Goal: Task Accomplishment & Management: Manage account settings

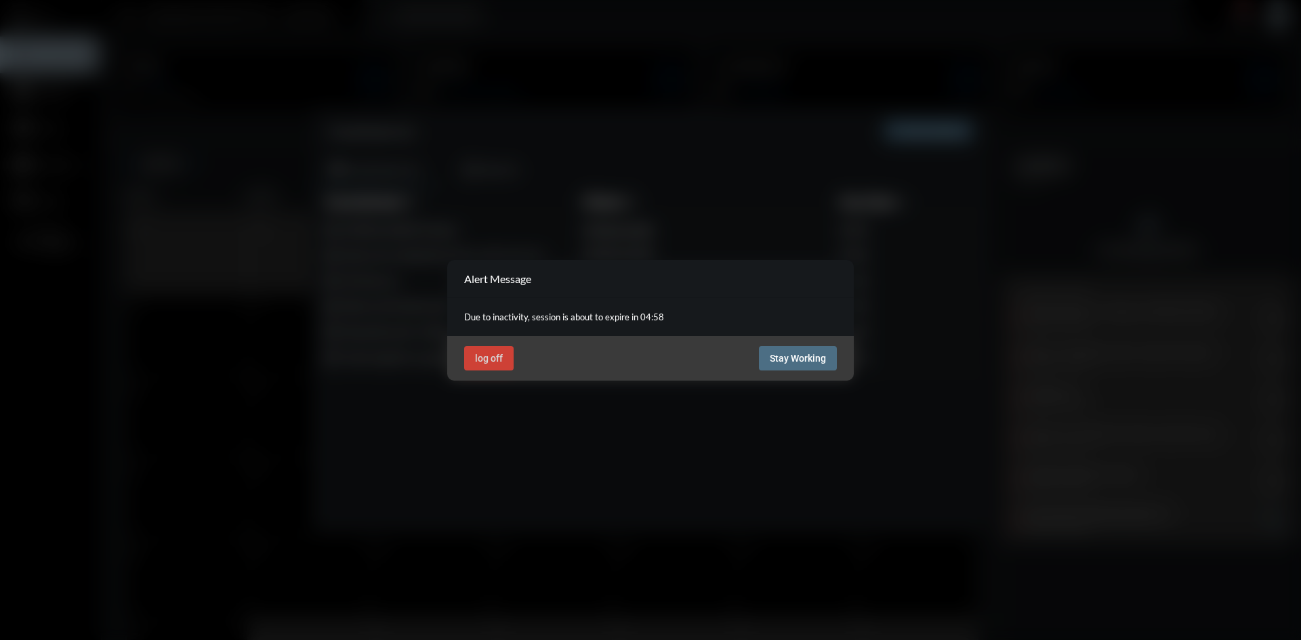
click at [808, 353] on span "Stay Working" at bounding box center [798, 358] width 56 height 11
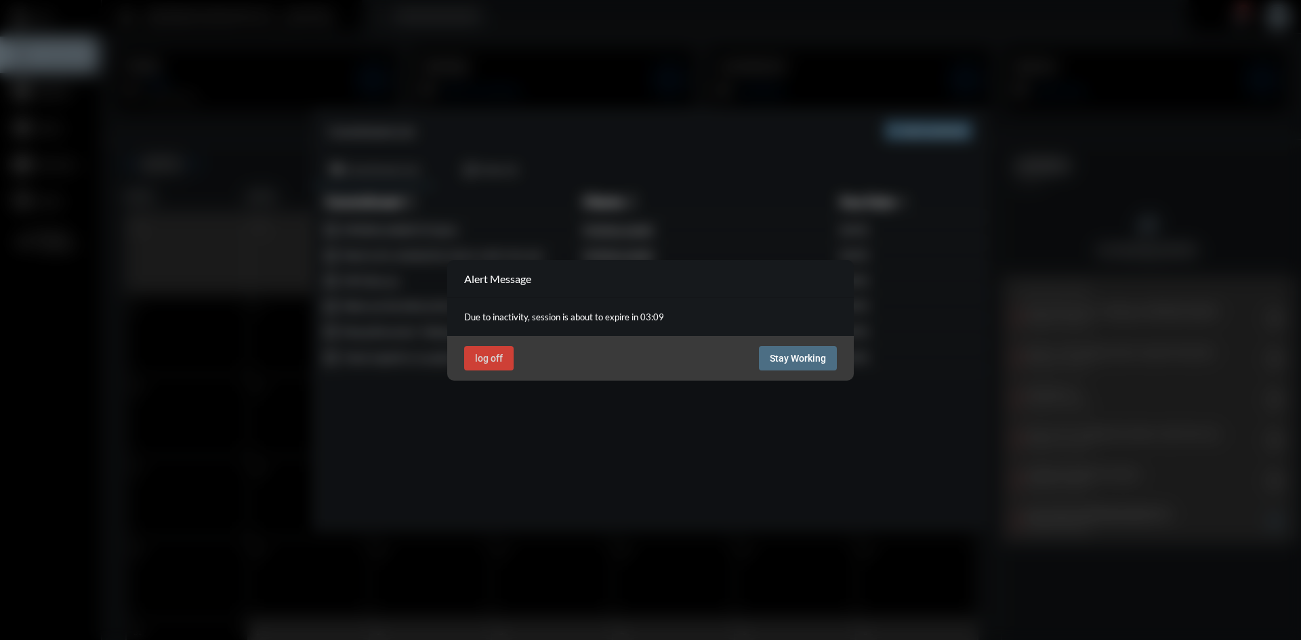
click at [796, 360] on span "Stay Working" at bounding box center [798, 358] width 56 height 11
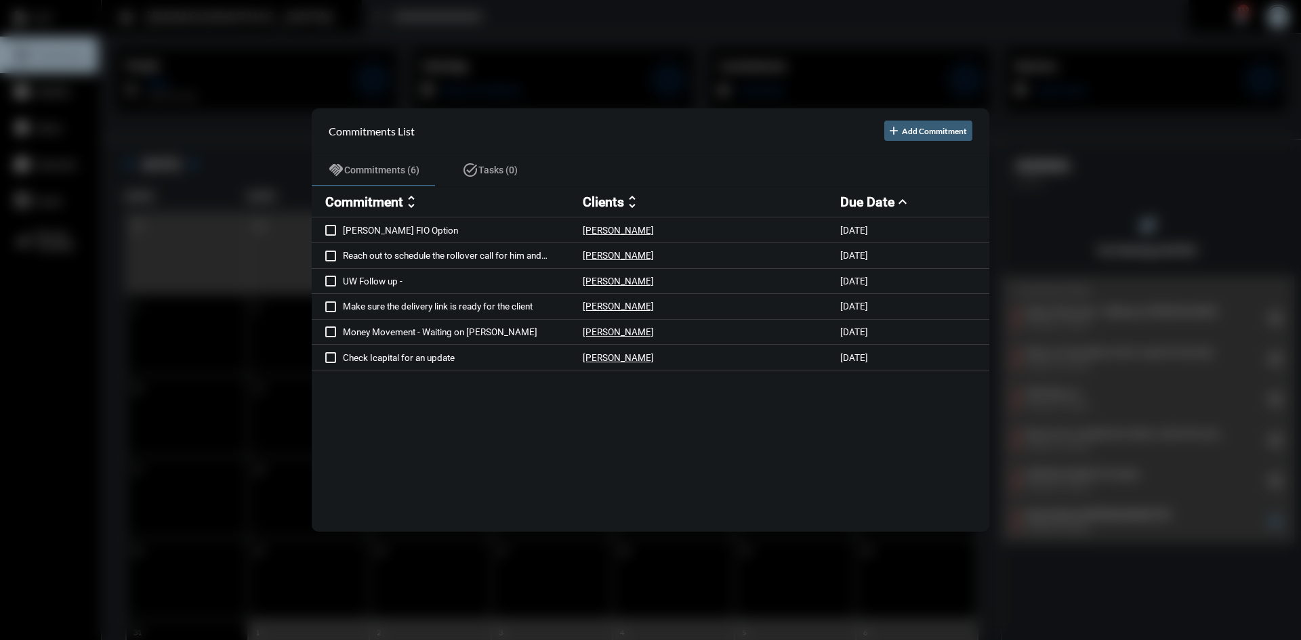
click at [250, 47] on div at bounding box center [650, 320] width 1301 height 640
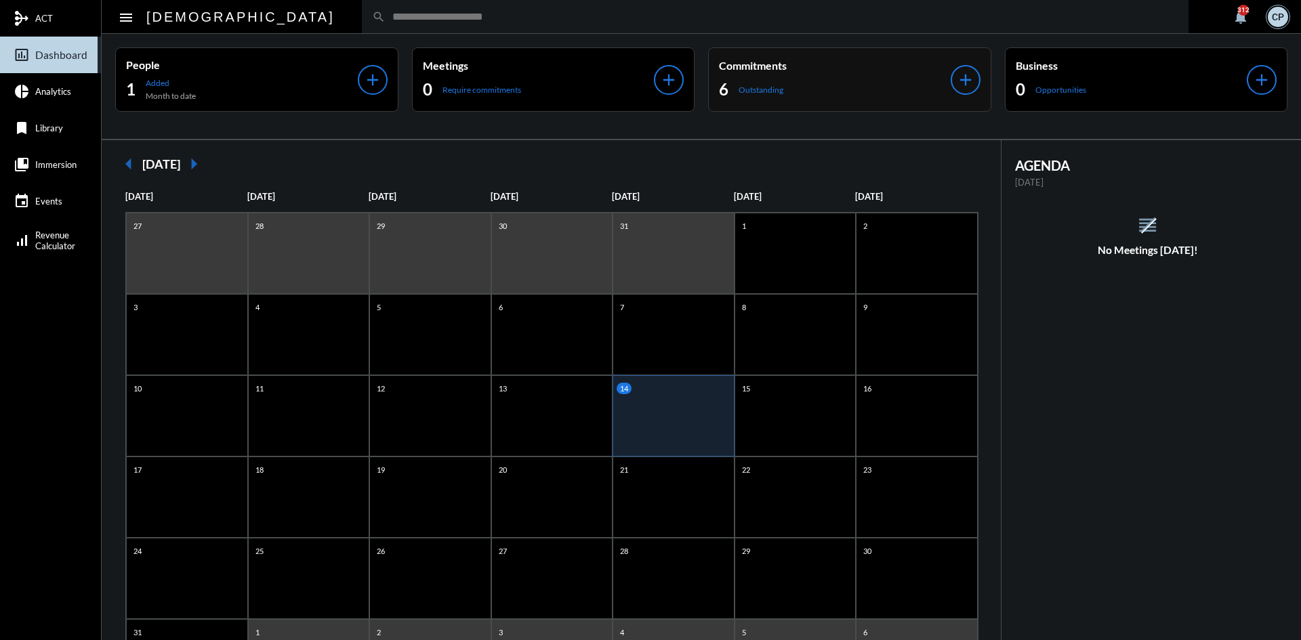
click at [896, 82] on div "6 Outstanding" at bounding box center [835, 90] width 232 height 22
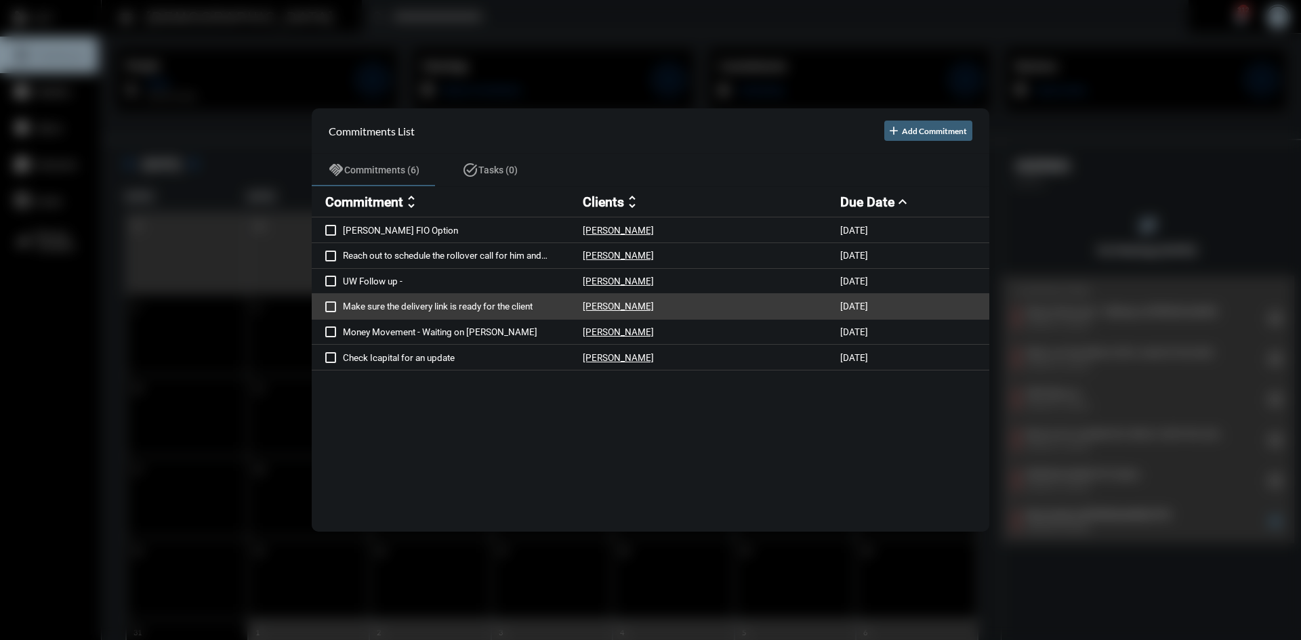
click at [497, 305] on p "Make sure the delivery link is ready for the client" at bounding box center [463, 306] width 240 height 11
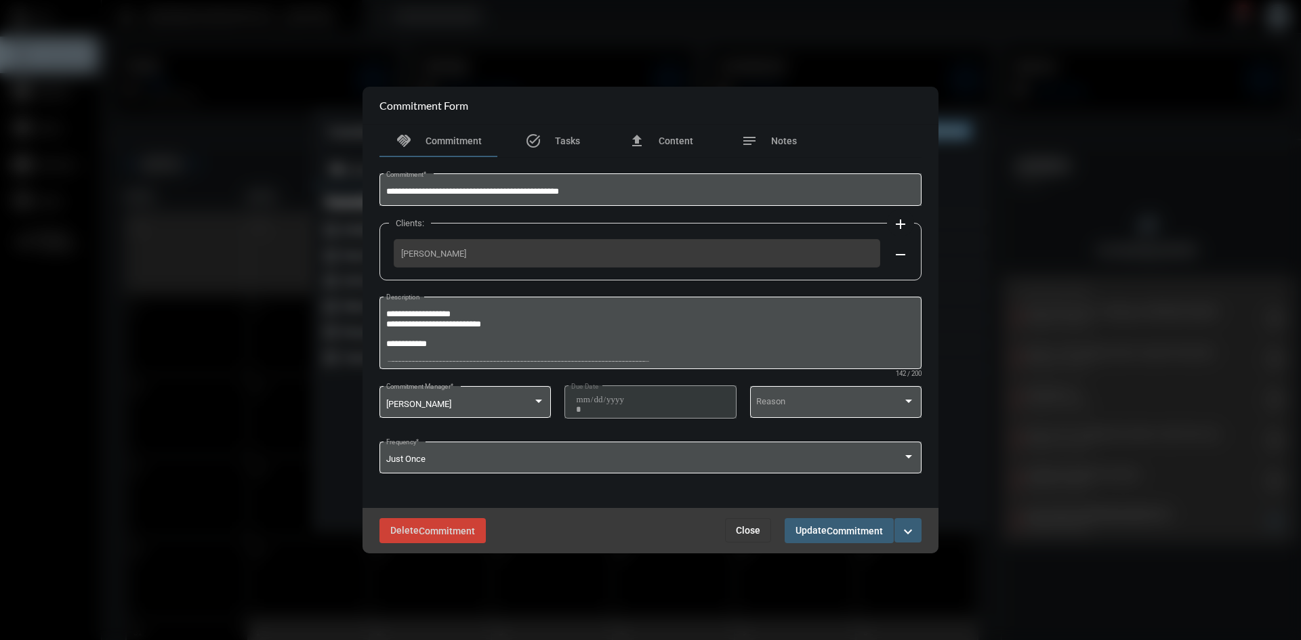
click at [489, 282] on div "**********" at bounding box center [651, 333] width 556 height 350
drag, startPoint x: 491, startPoint y: 257, endPoint x: 385, endPoint y: 252, distance: 105.8
click at [385, 252] on div "Clients: add [PERSON_NAME] remove" at bounding box center [650, 252] width 542 height 58
copy span "[PERSON_NAME]"
click at [906, 526] on mat-icon "expand_more" at bounding box center [908, 532] width 16 height 16
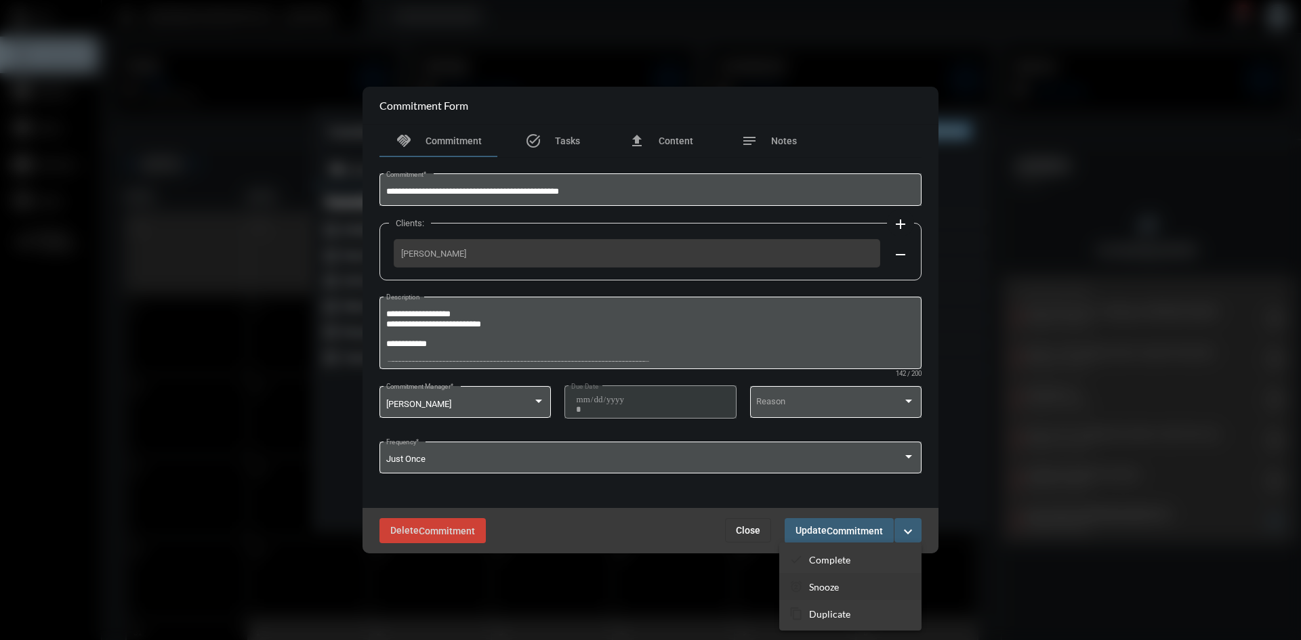
click at [828, 585] on p "Snooze" at bounding box center [824, 587] width 30 height 12
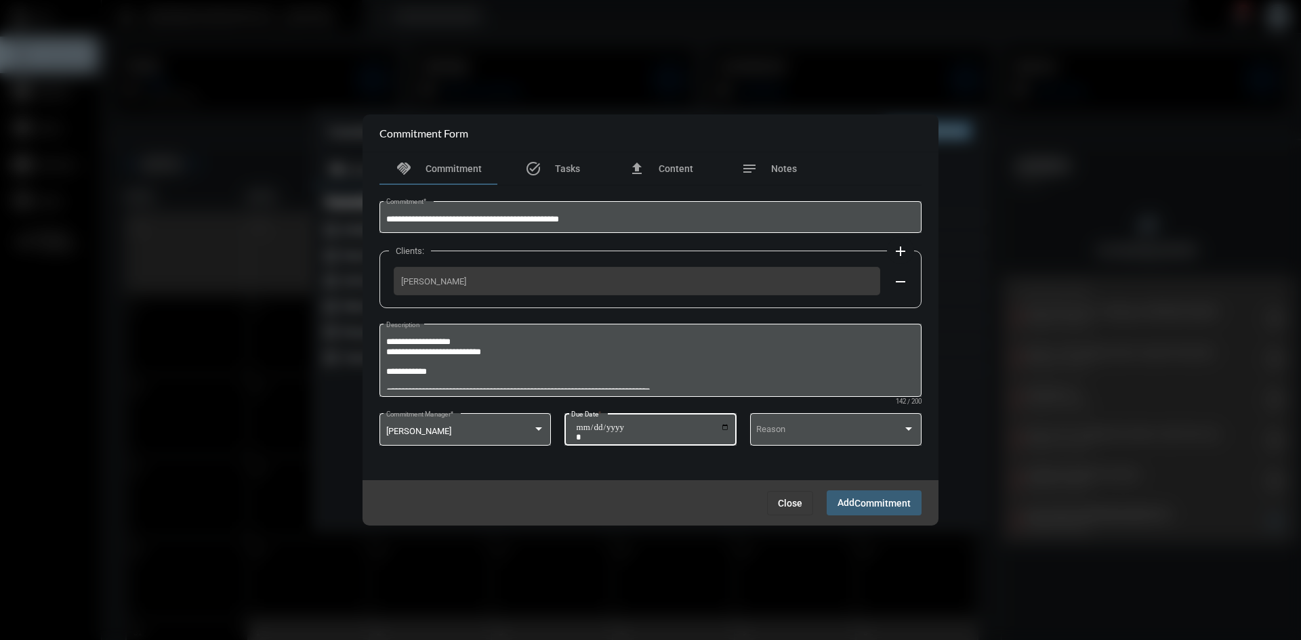
click at [724, 428] on input "**********" at bounding box center [653, 432] width 154 height 19
type input "**********"
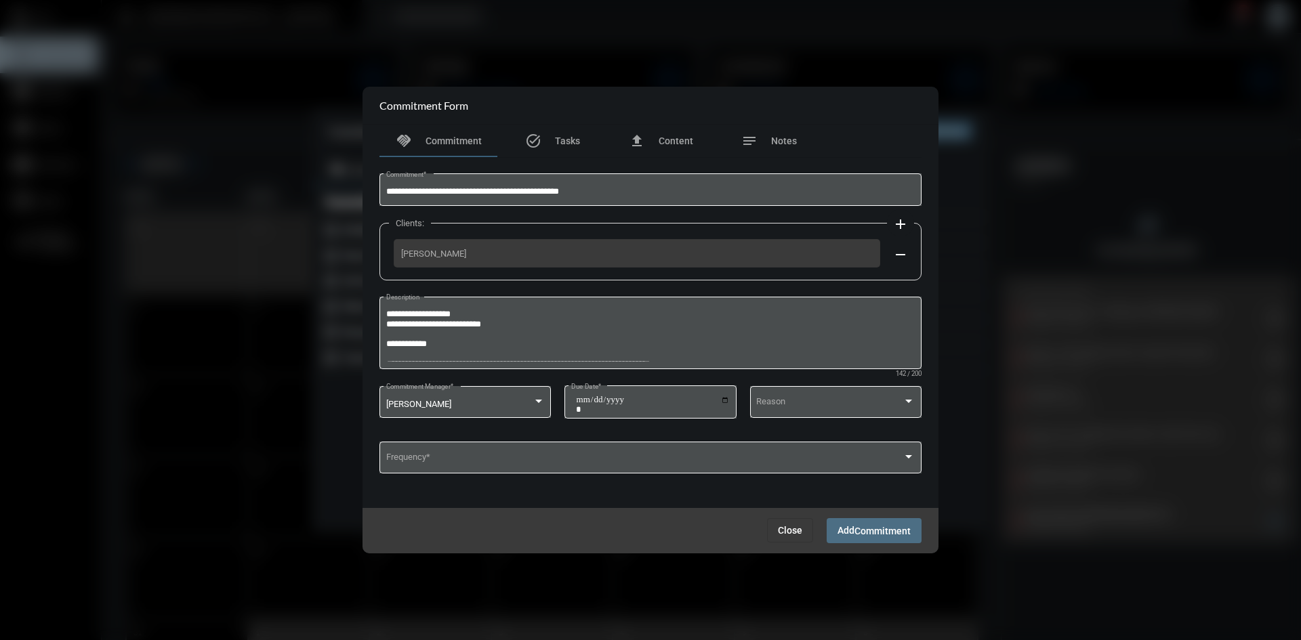
click at [867, 535] on span "Commitment" at bounding box center [882, 531] width 56 height 11
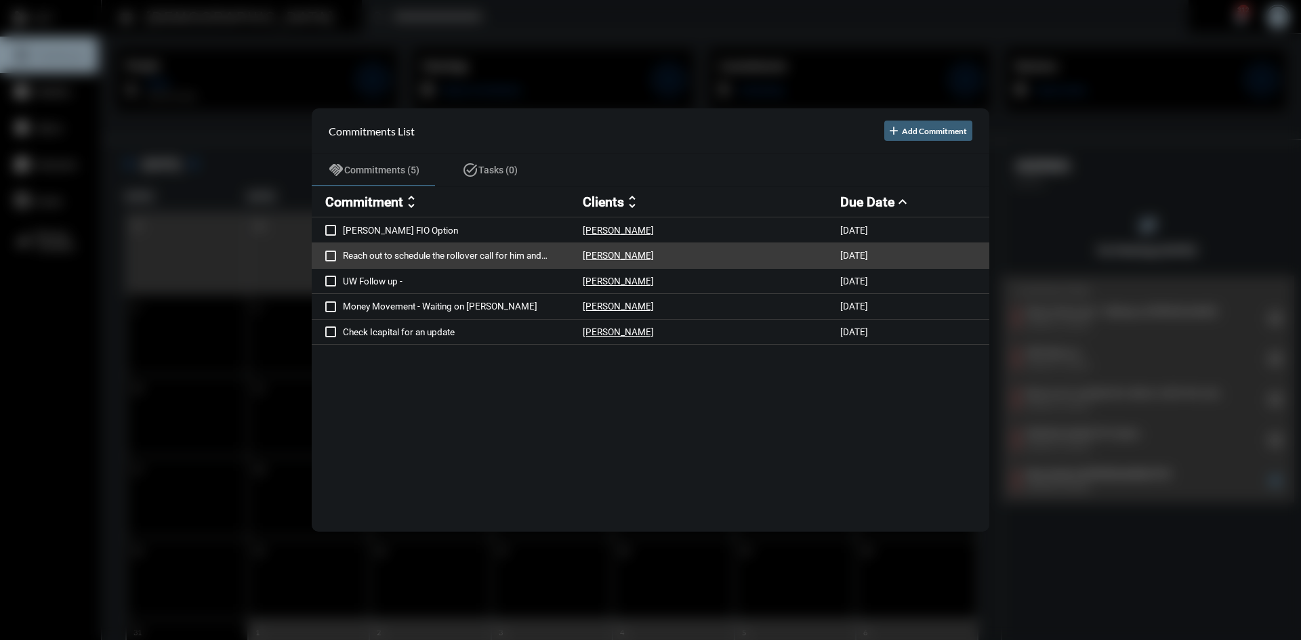
click at [524, 257] on p "Reach out to schedule the rollover call for him and [PERSON_NAME]. Ask him to c…" at bounding box center [463, 255] width 240 height 11
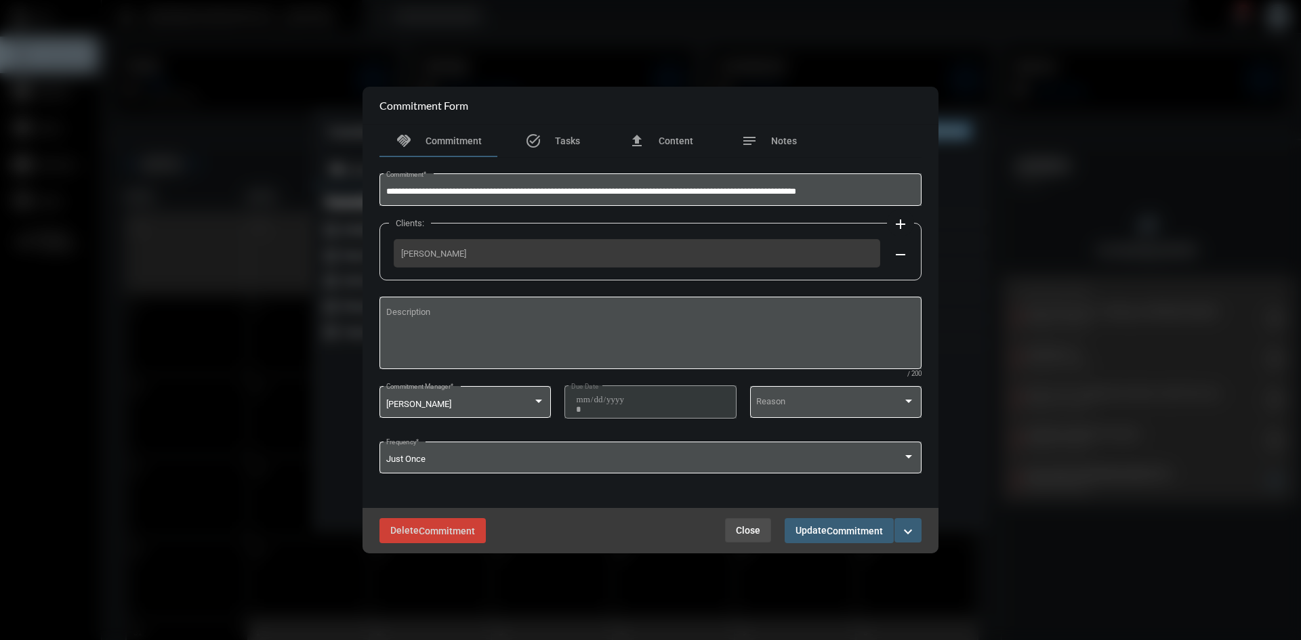
click at [745, 530] on span "Close" at bounding box center [748, 530] width 24 height 11
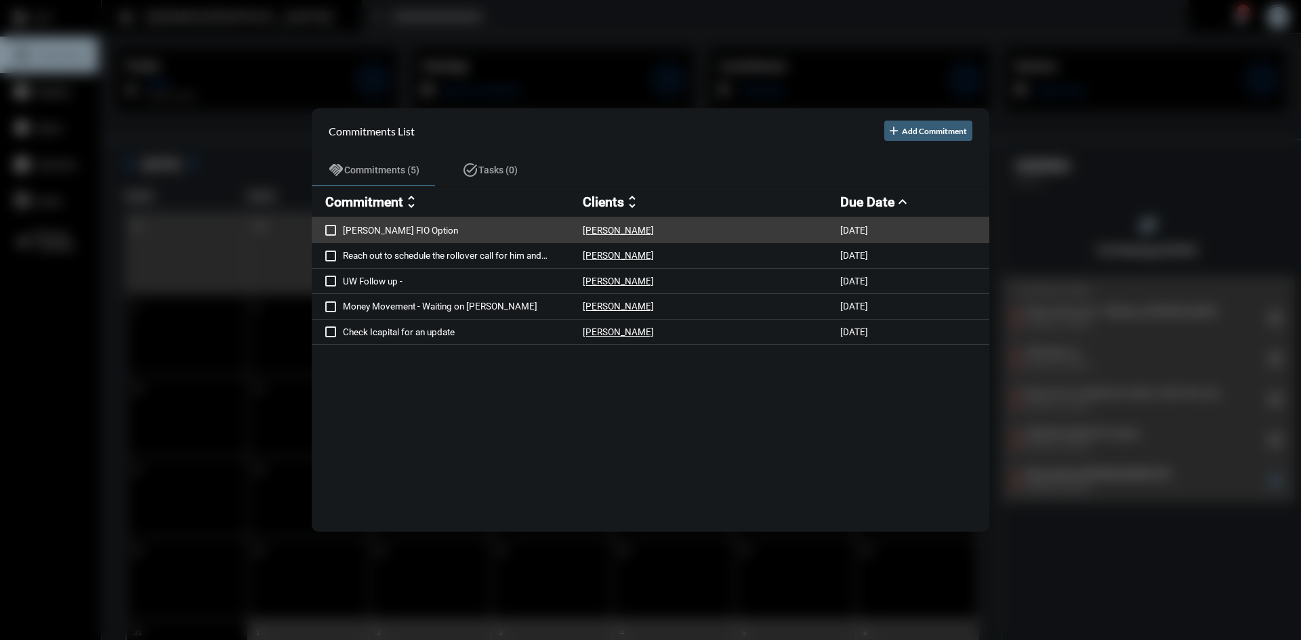
click at [399, 232] on p "[PERSON_NAME] FIO Option" at bounding box center [463, 230] width 240 height 11
